Goal: Transaction & Acquisition: Purchase product/service

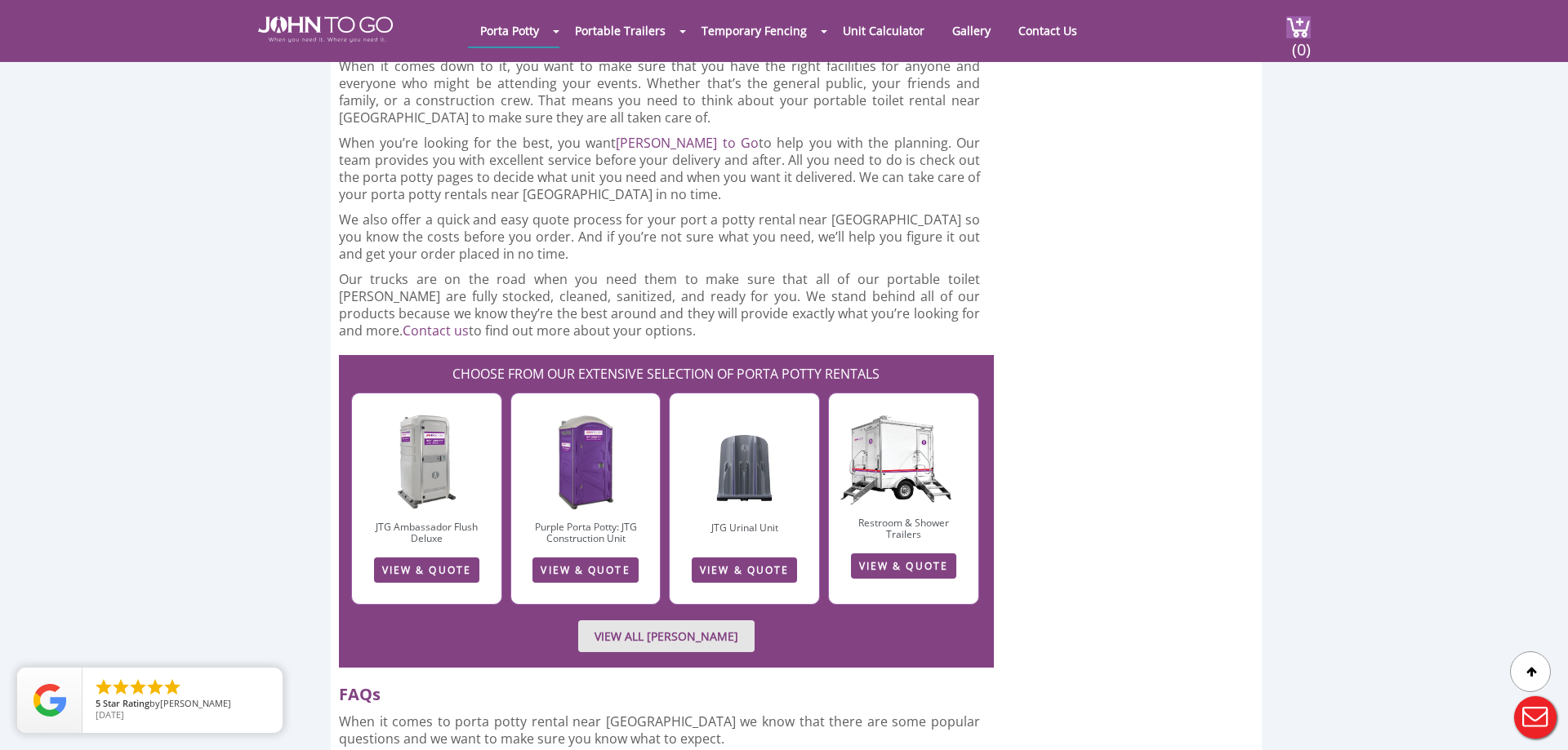
scroll to position [3496, 0]
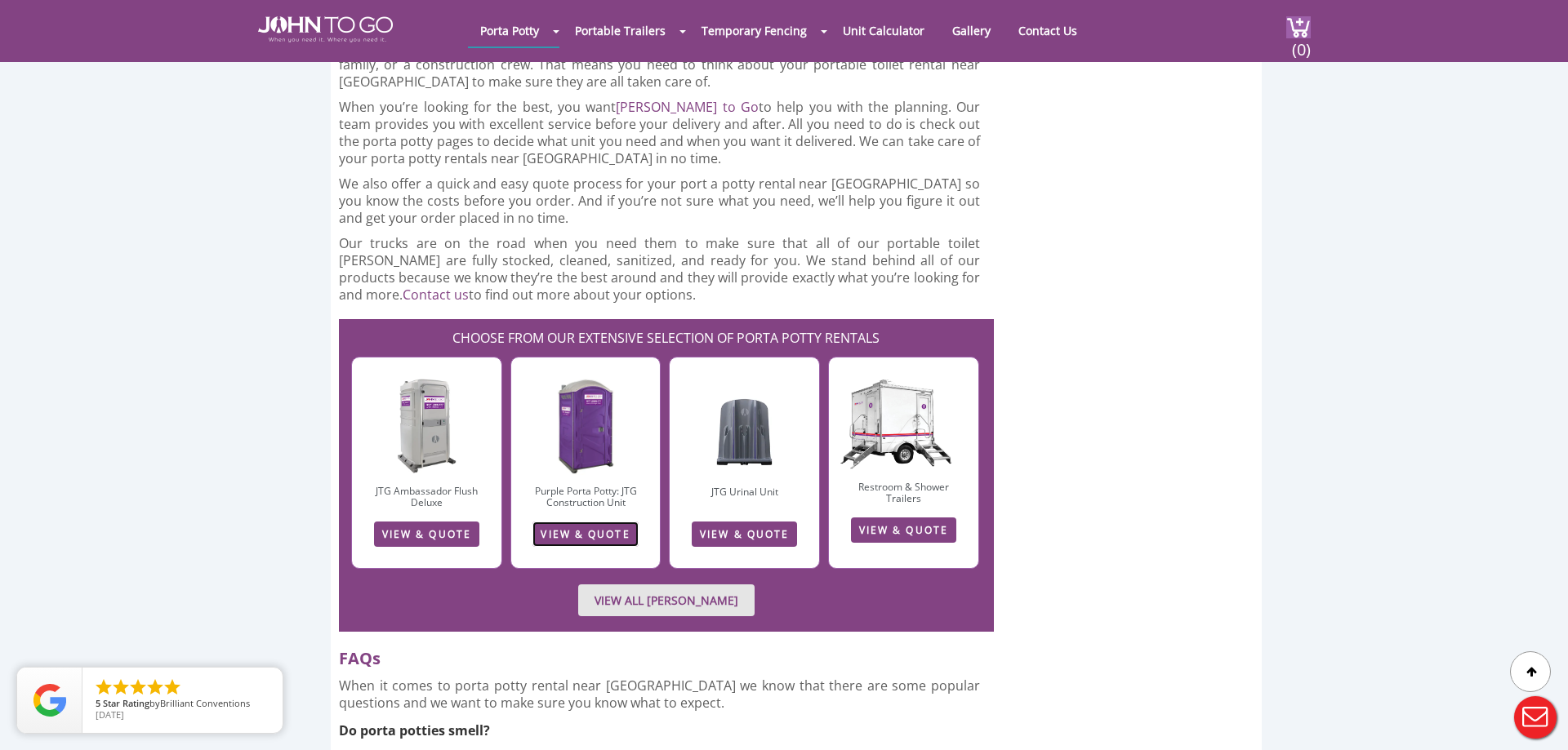
click at [570, 521] on link "VIEW & QUOTE" at bounding box center [585, 534] width 105 height 25
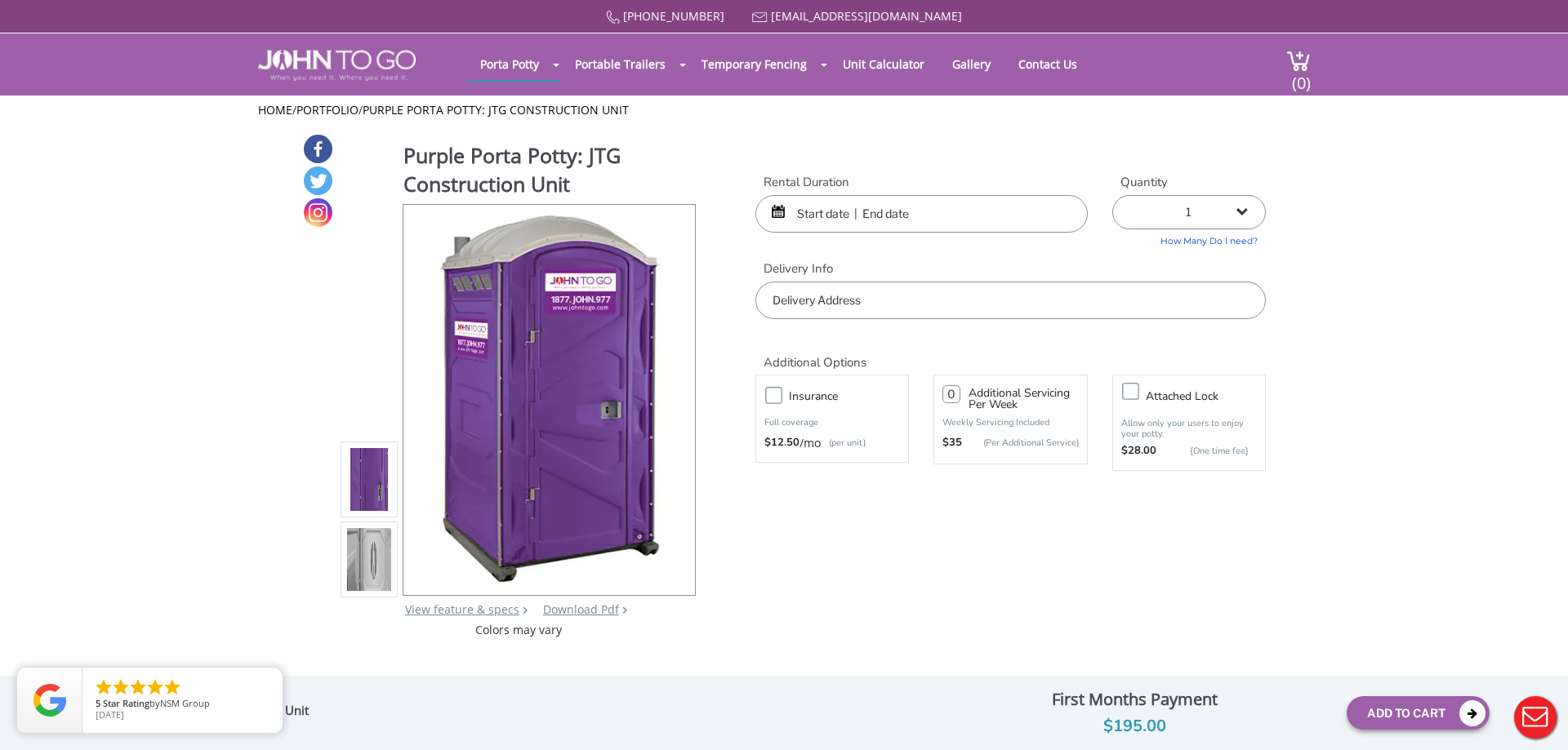
click at [814, 214] on input "text" at bounding box center [921, 213] width 332 height 37
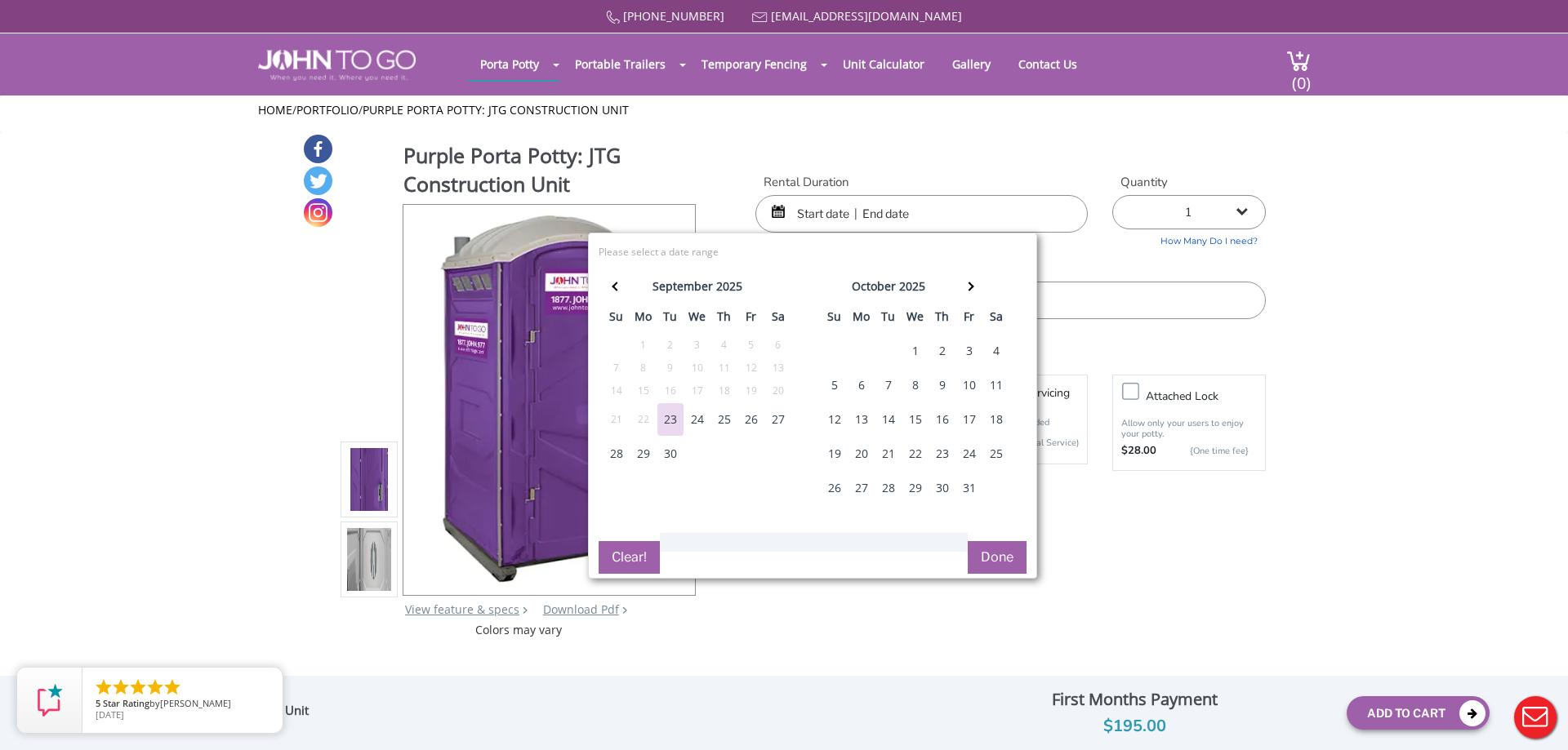
click at [672, 417] on div "23" at bounding box center [670, 419] width 26 height 33
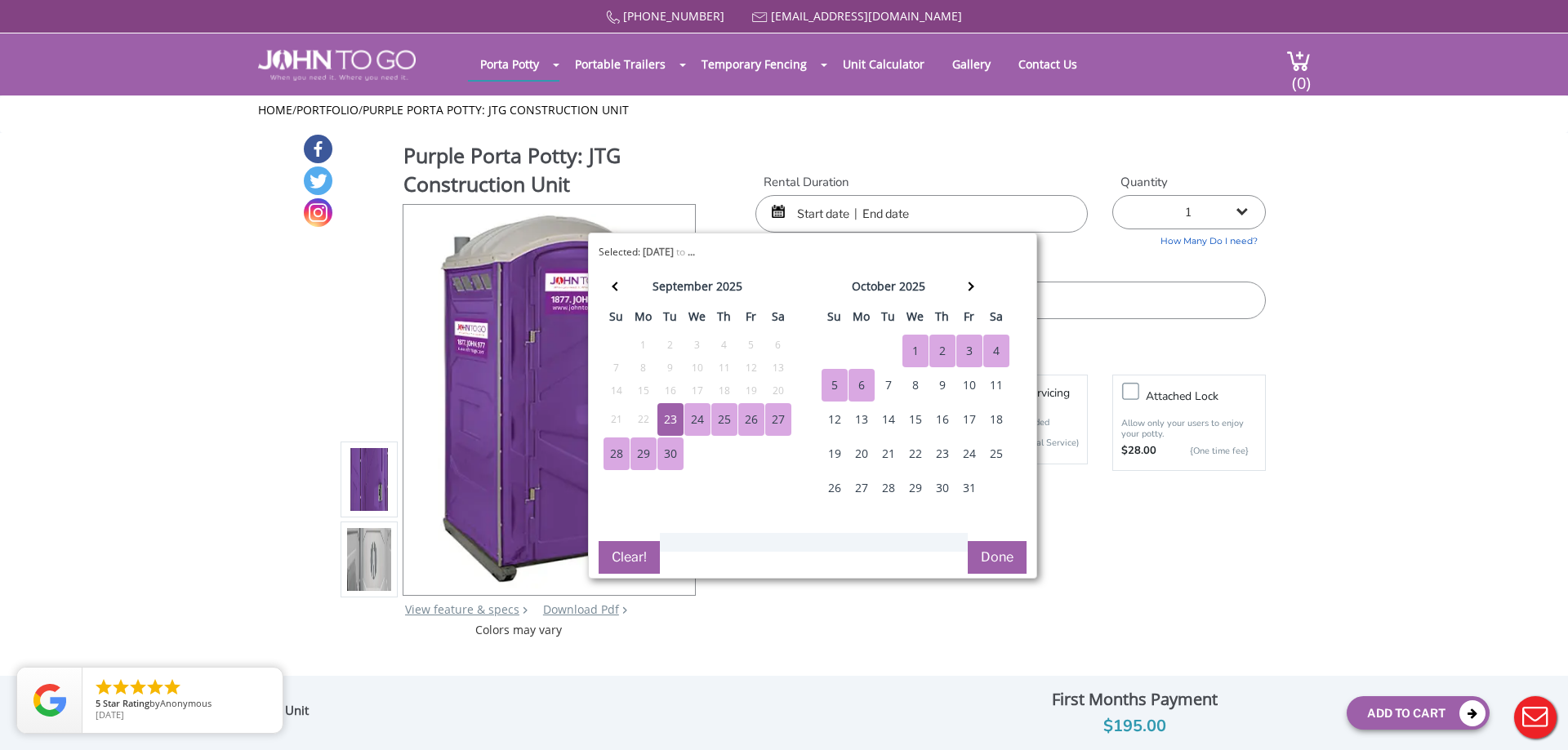
click at [863, 375] on div "6" at bounding box center [861, 386] width 26 height 33
type input "[DATE] to [DATE]"
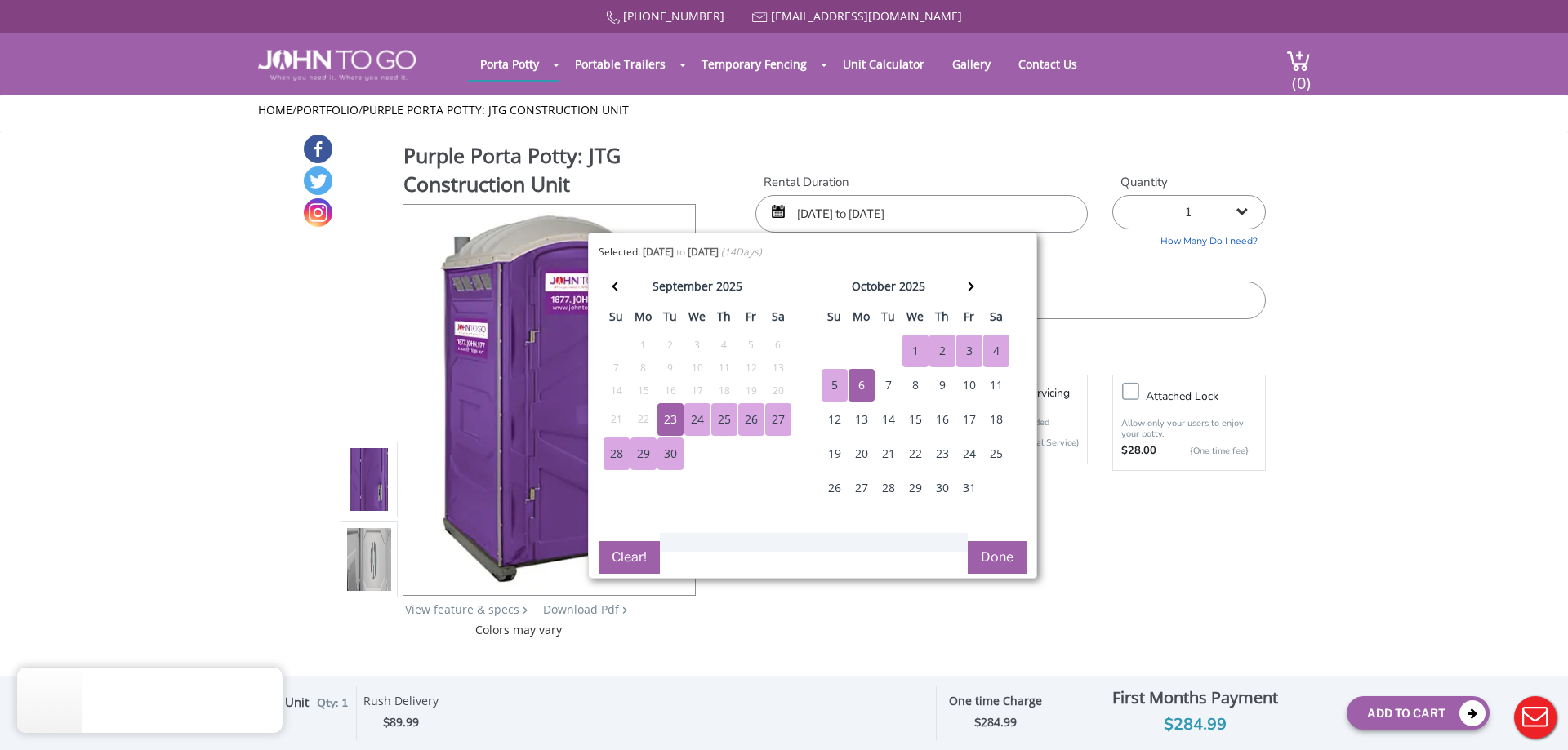
click at [984, 553] on button "Done" at bounding box center [997, 558] width 58 height 33
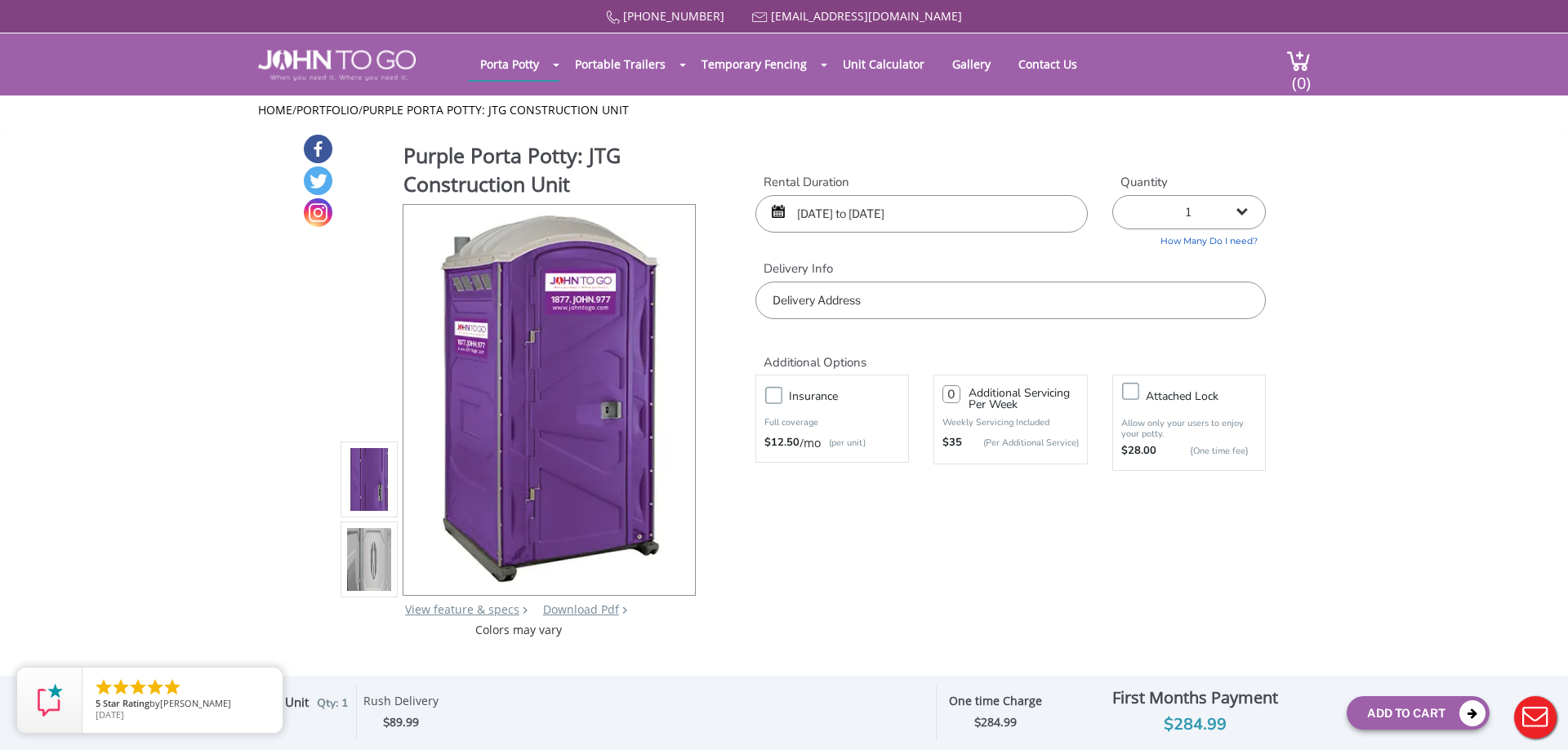
select select "2"
click option "2 (5% discount)" at bounding box center [0, 0] width 0 height 0
click at [904, 306] on input "text" at bounding box center [1010, 299] width 510 height 37
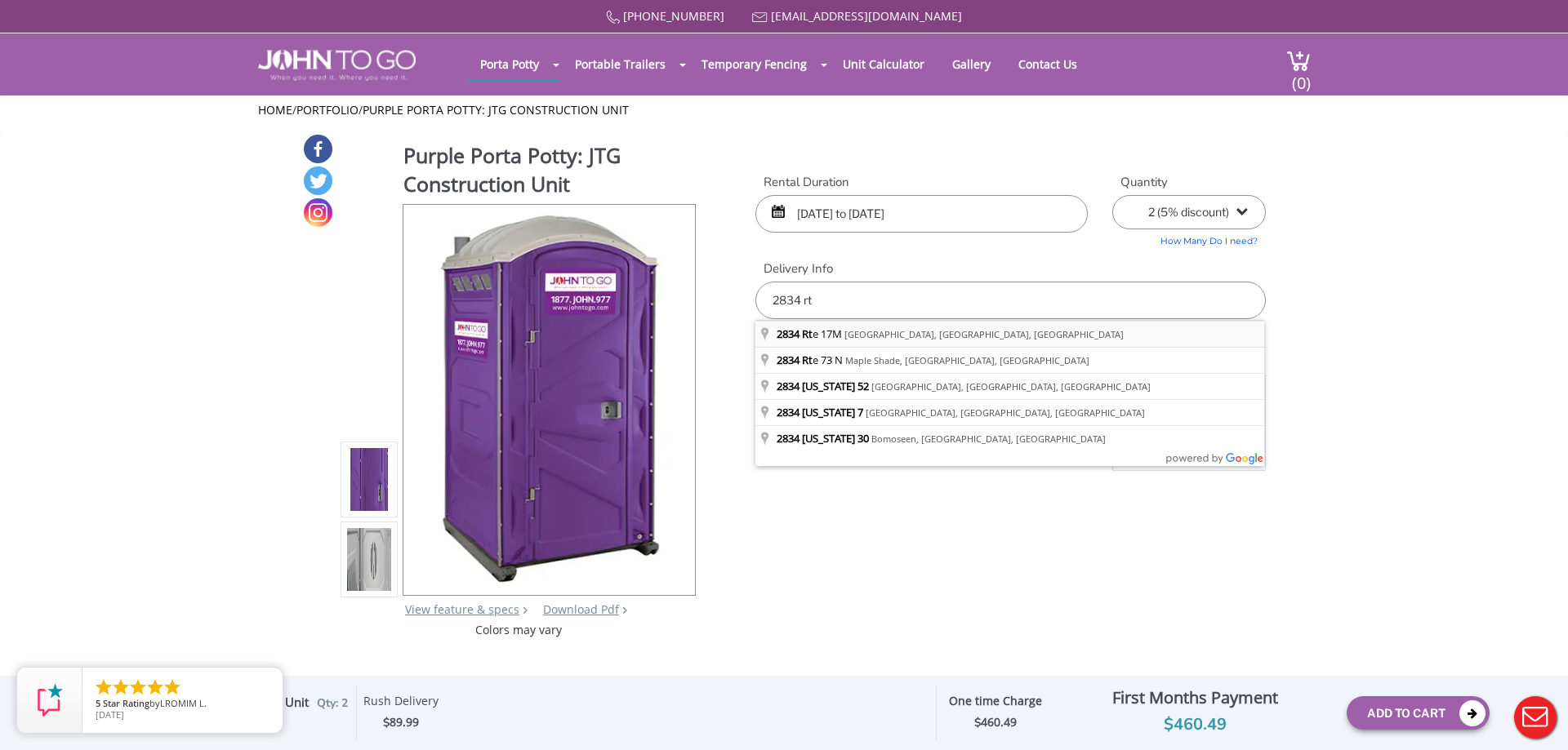
type input "2834 Rte 17M, New Hampton, NY, USA"
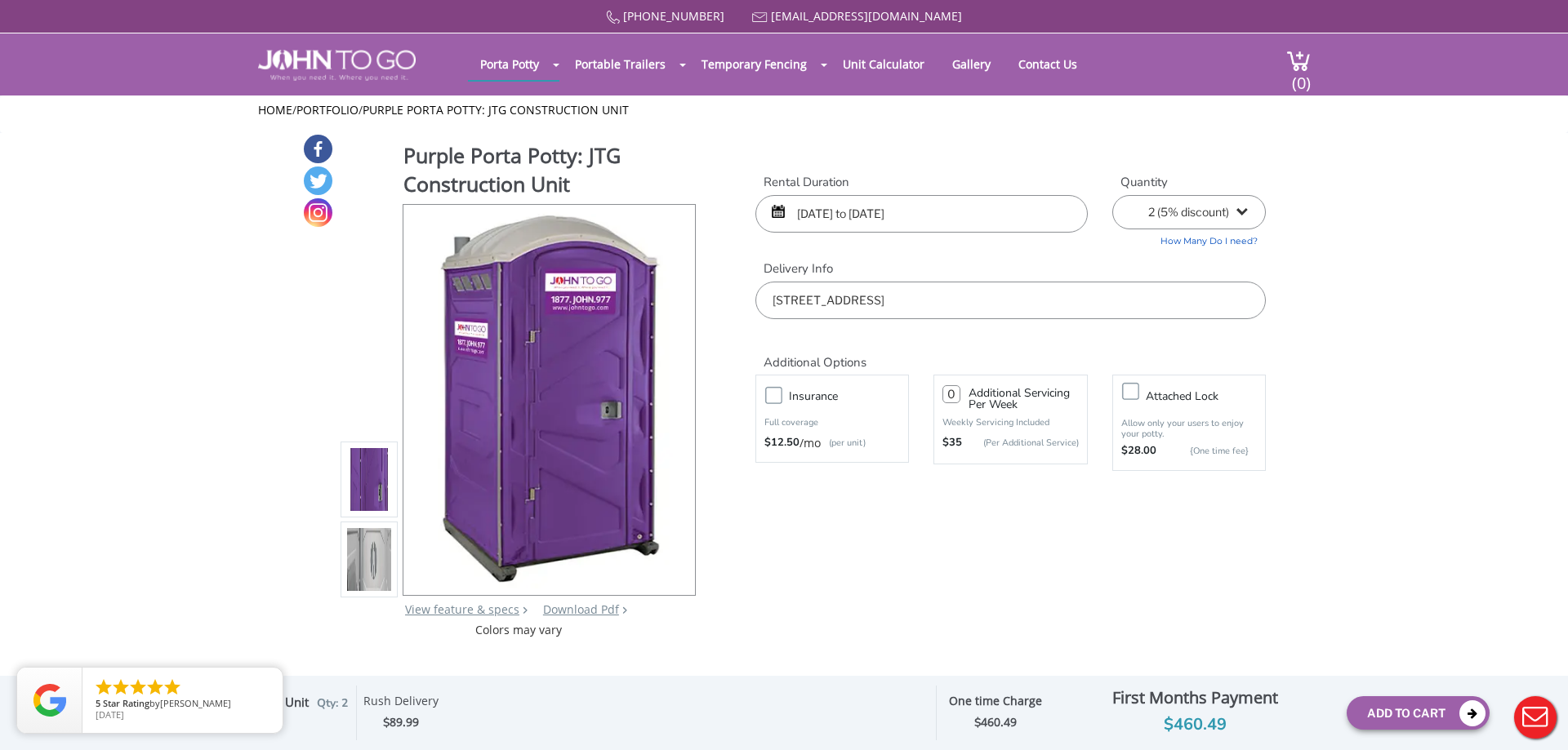
click at [1060, 218] on input "09/23/2025 to 10/06/2025" at bounding box center [921, 213] width 332 height 37
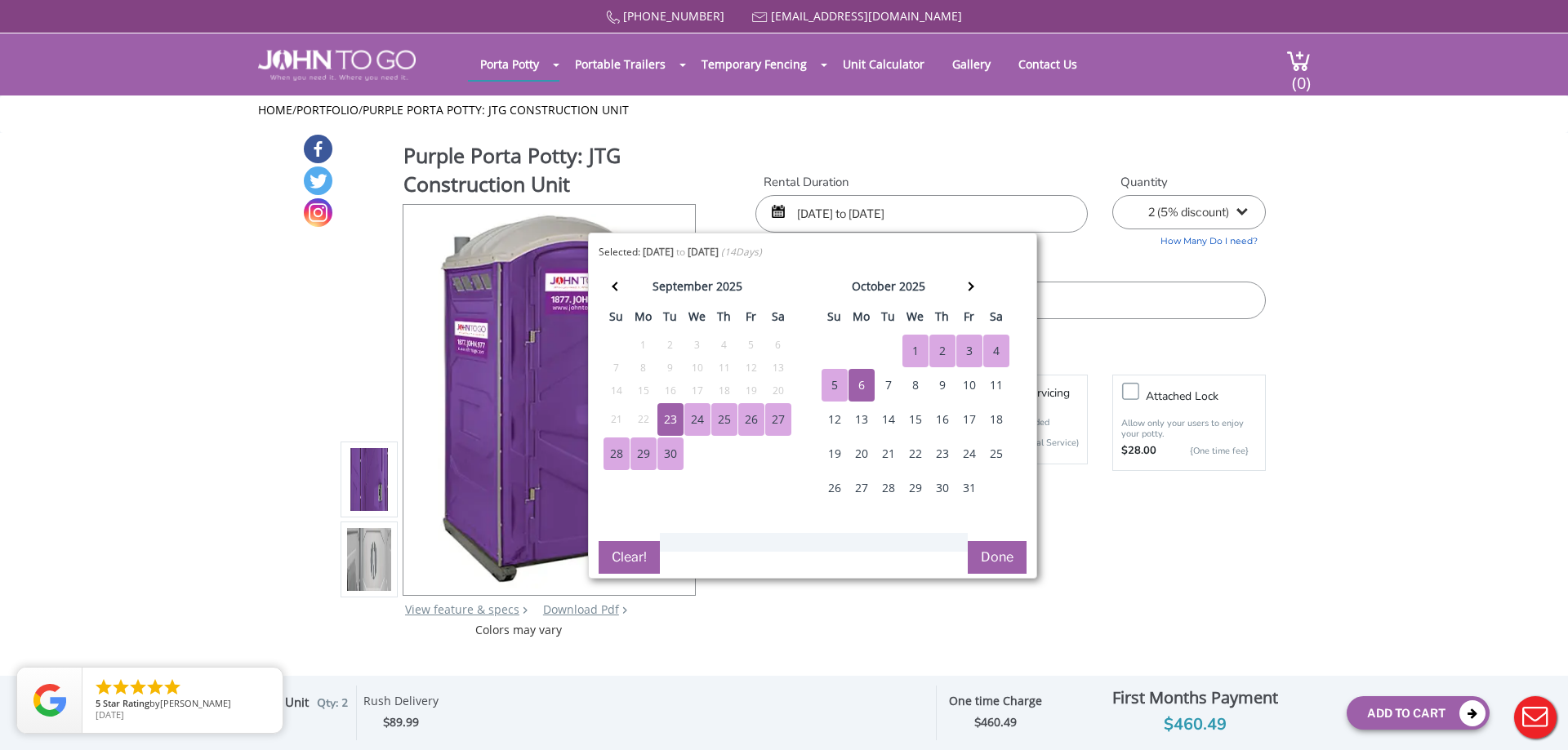
click at [947, 452] on div "23" at bounding box center [942, 453] width 26 height 33
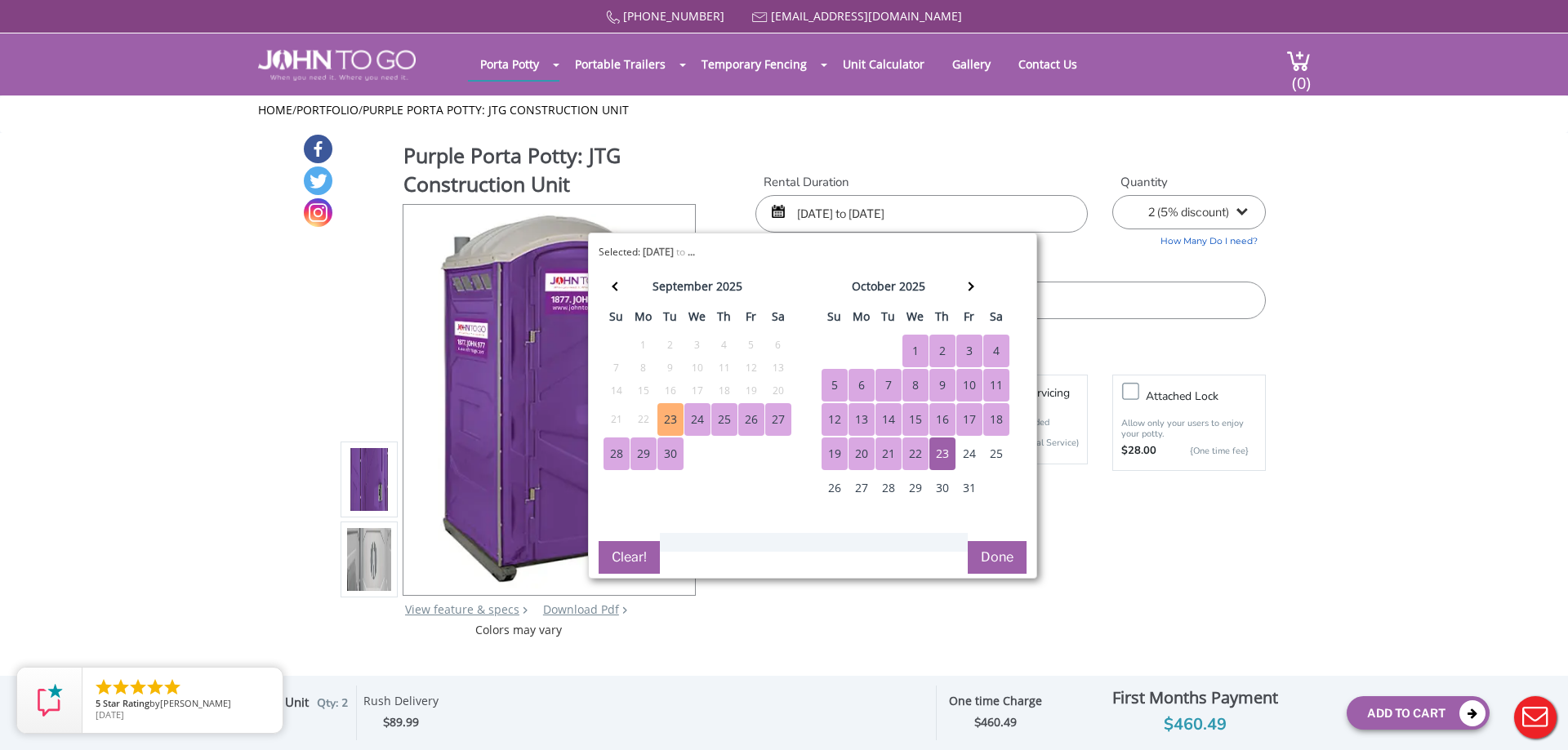
click at [663, 421] on div "23" at bounding box center [670, 419] width 26 height 33
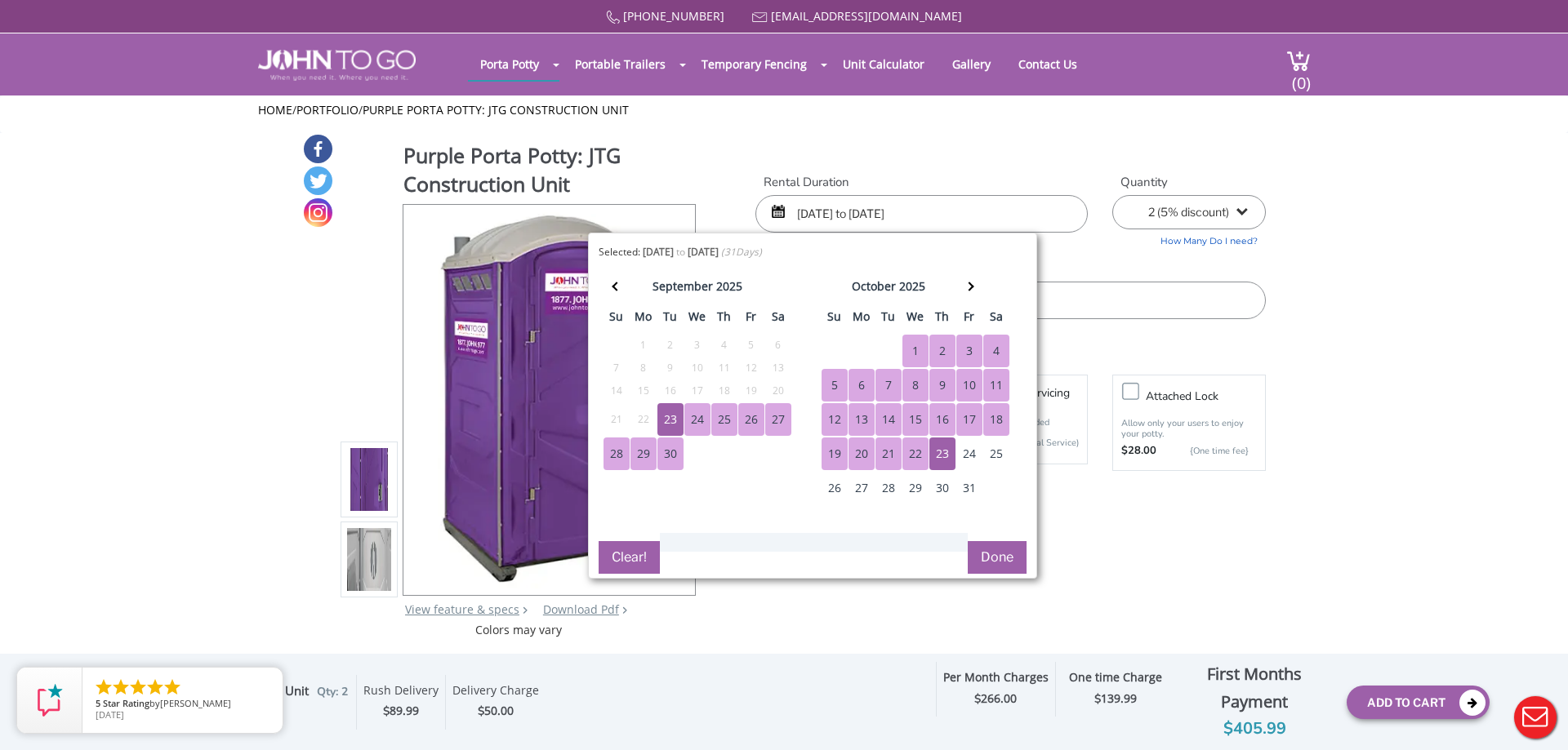
click at [994, 553] on button "Done" at bounding box center [997, 558] width 58 height 33
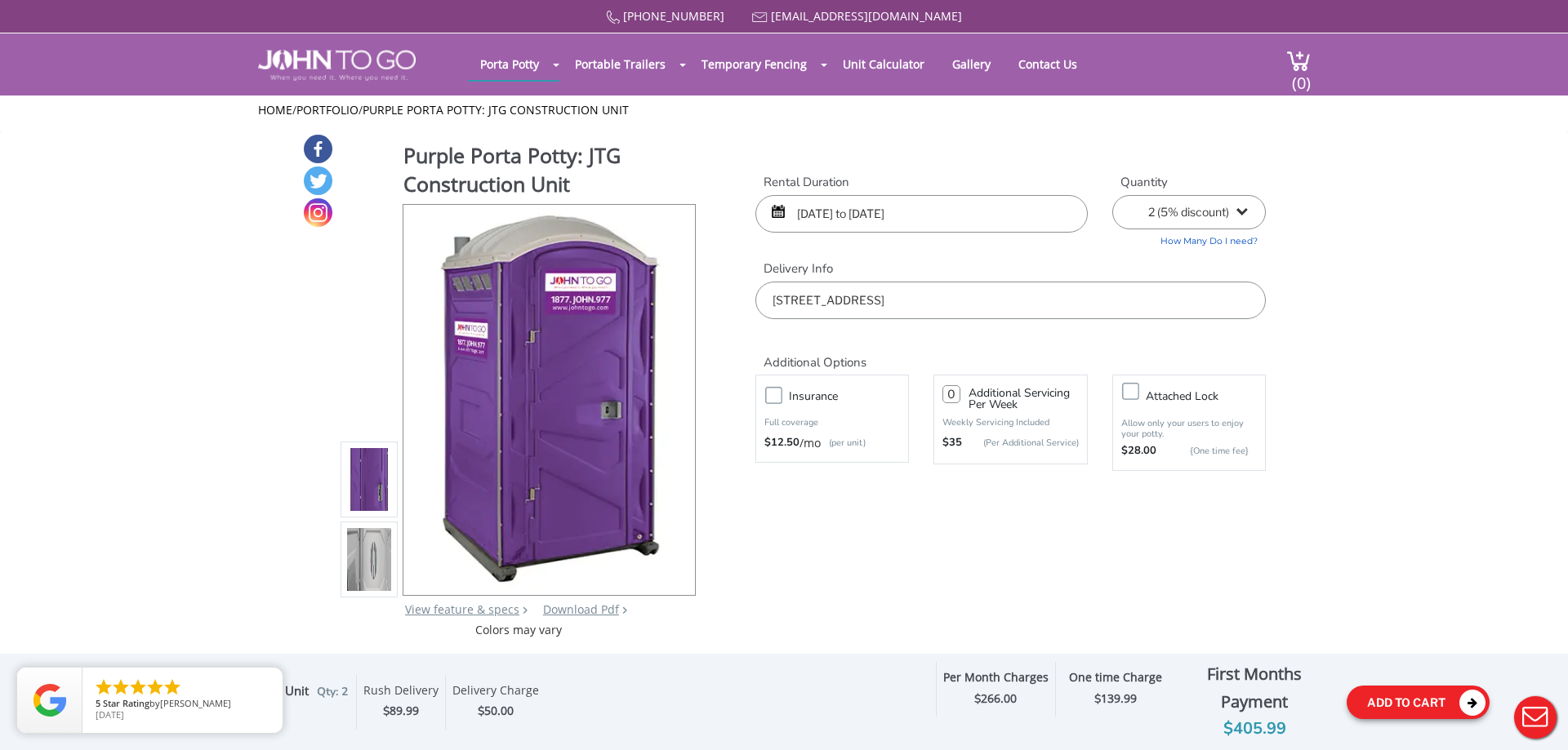
click at [1402, 707] on button "Add To Cart" at bounding box center [1418, 702] width 143 height 33
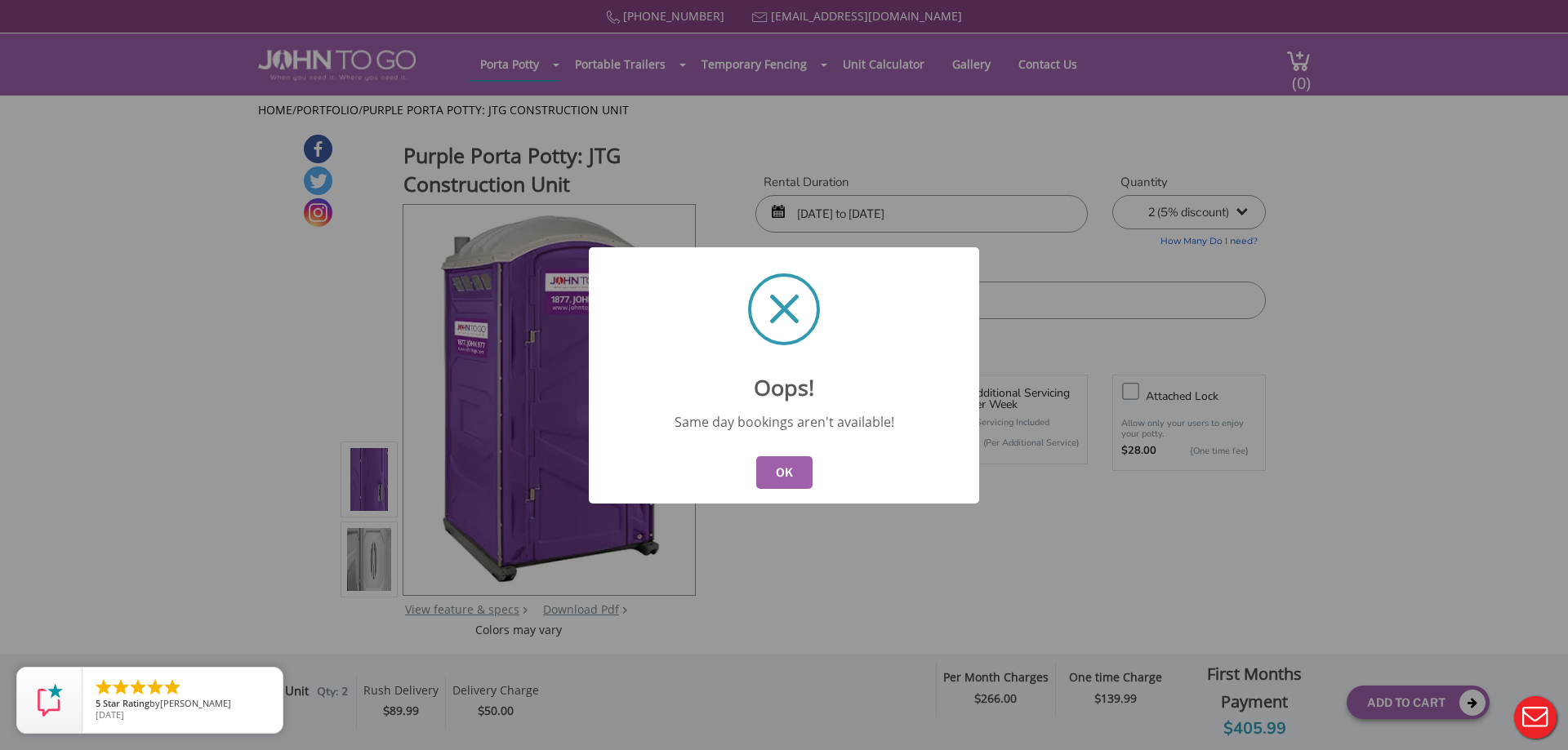
click at [785, 472] on button "OK" at bounding box center [784, 473] width 56 height 33
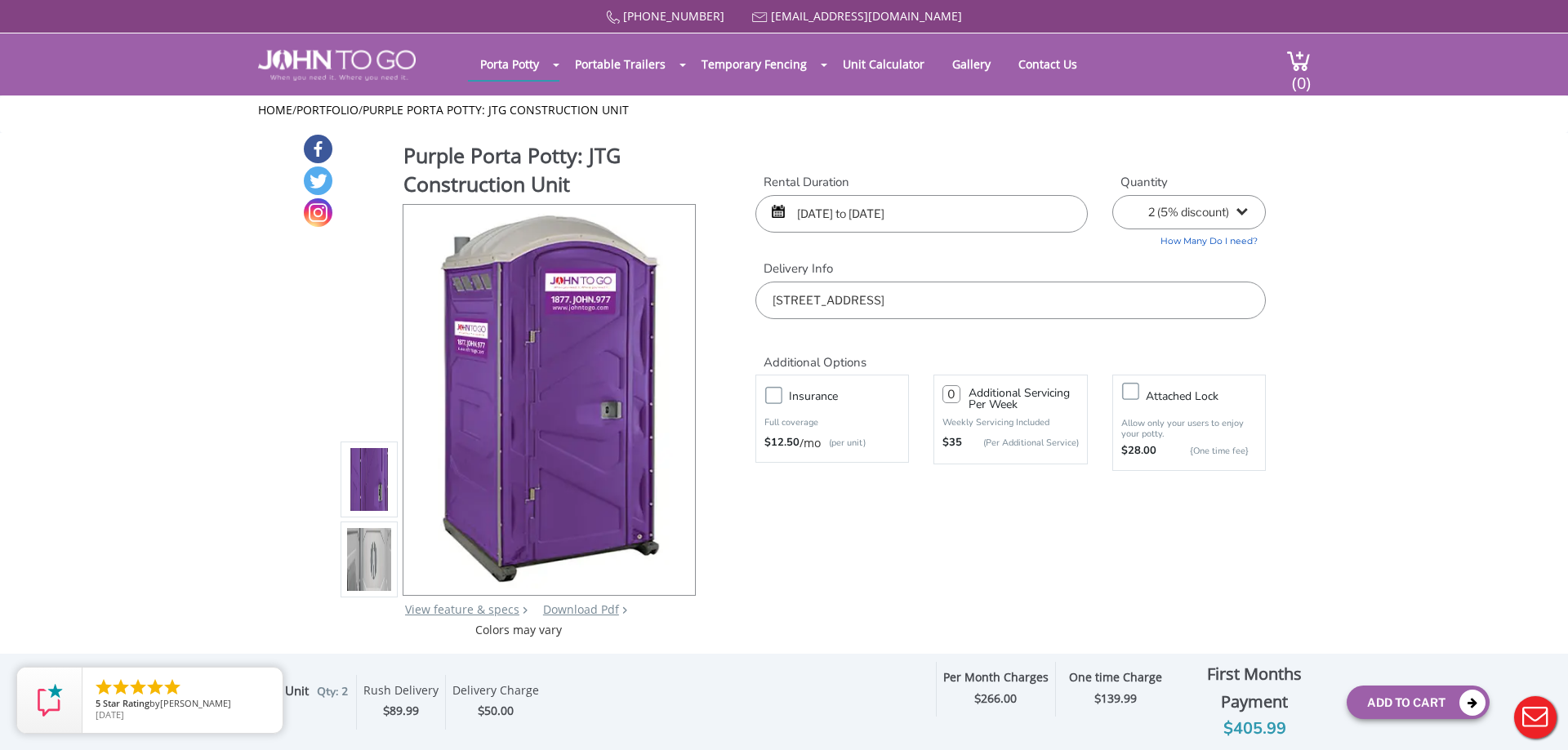
click at [1030, 228] on input "09/23/2025 to 10/23/2025" at bounding box center [921, 213] width 332 height 37
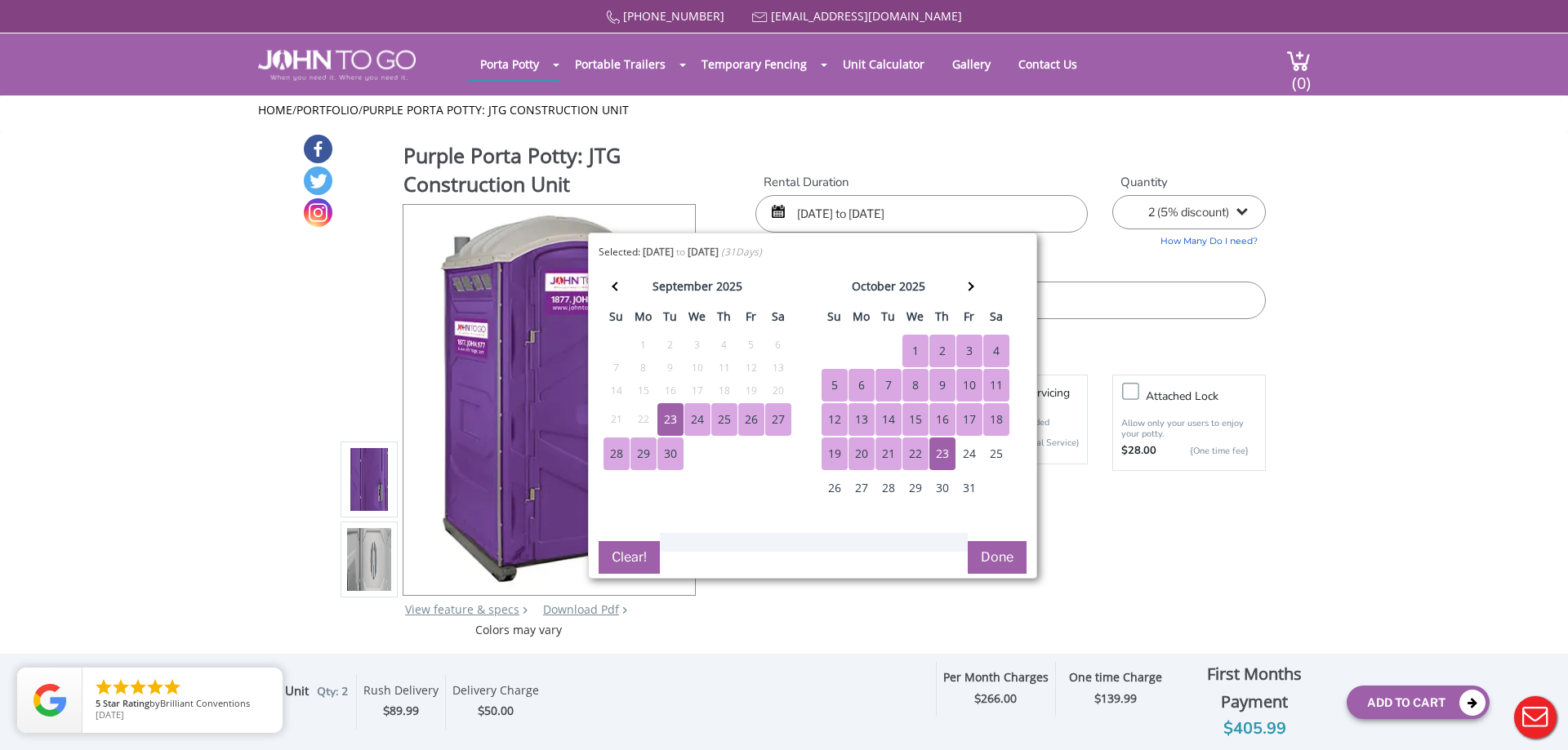
click at [691, 426] on div "24" at bounding box center [697, 419] width 26 height 33
click at [963, 460] on div "24" at bounding box center [969, 453] width 26 height 33
type input "09/24/2025 to 10/24/2025"
click at [986, 558] on button "Done" at bounding box center [997, 558] width 58 height 33
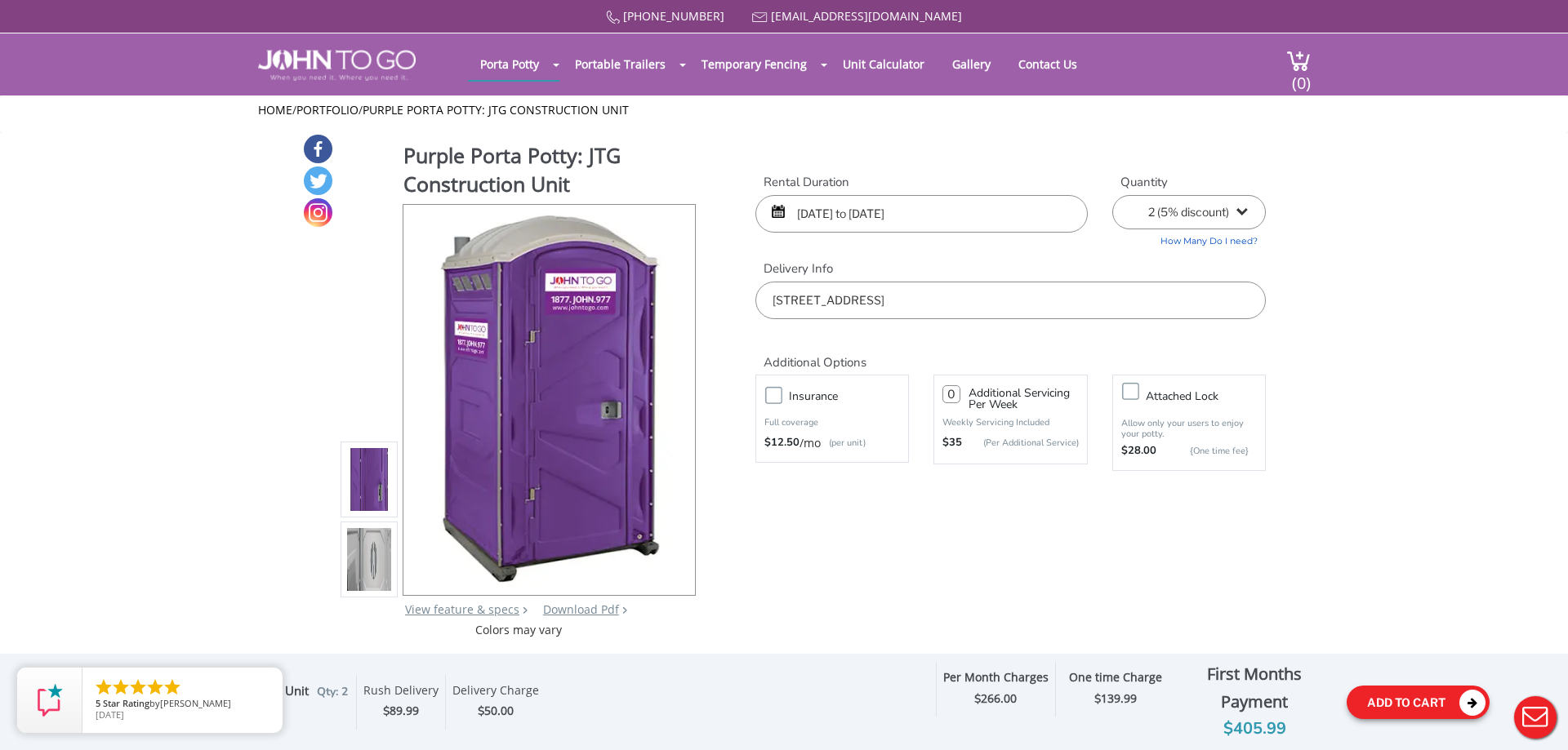
click at [1402, 706] on button "Add To Cart" at bounding box center [1418, 702] width 143 height 33
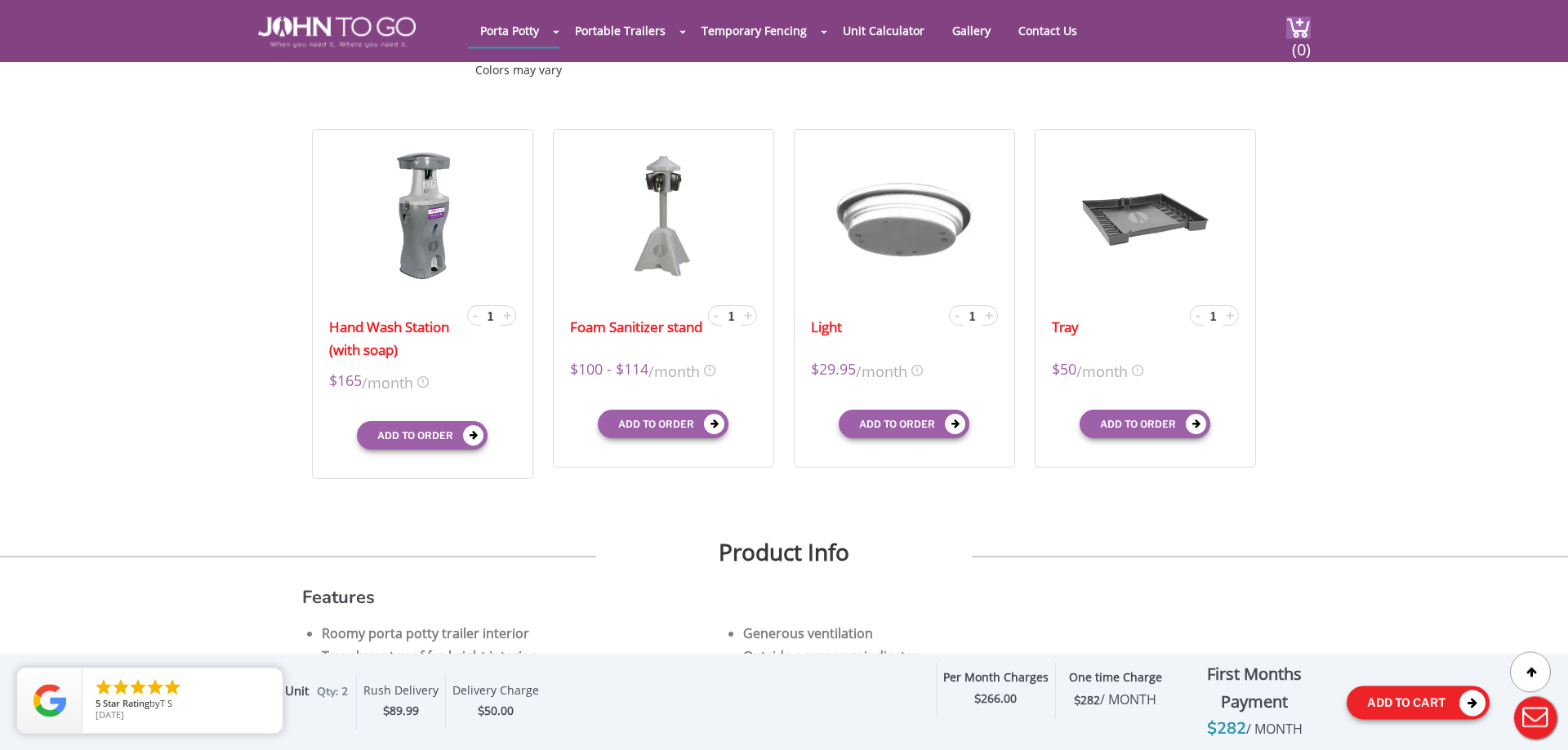
scroll to position [499, 0]
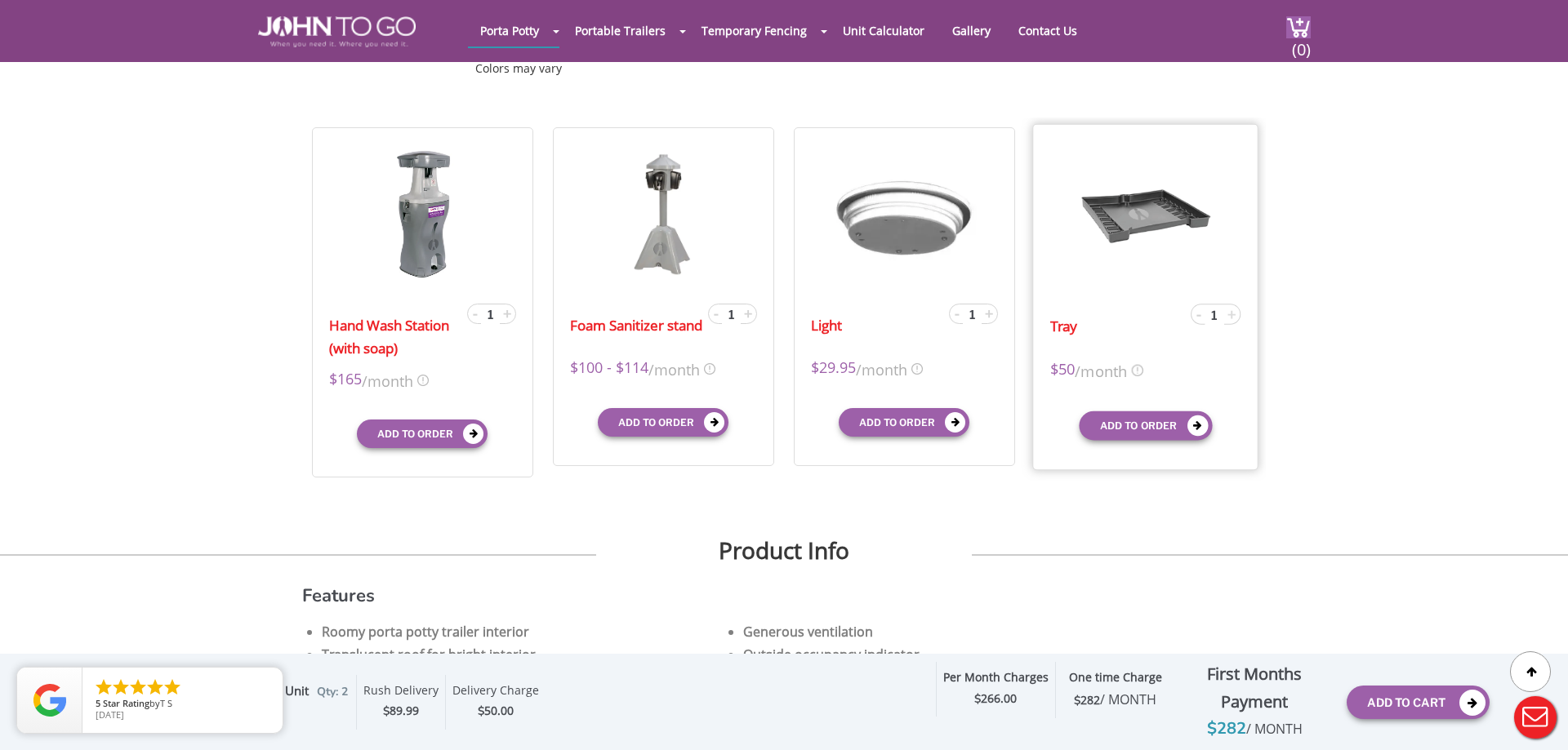
click at [1230, 318] on span "+" at bounding box center [1231, 313] width 9 height 19
type input "2"
